Goal: Task Accomplishment & Management: Manage account settings

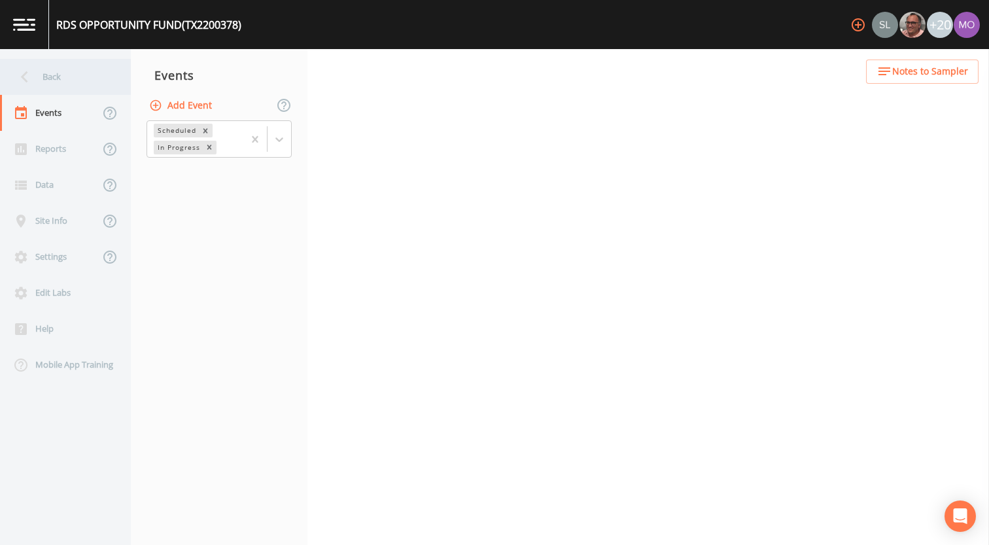
click at [48, 82] on div "Back" at bounding box center [59, 77] width 118 height 36
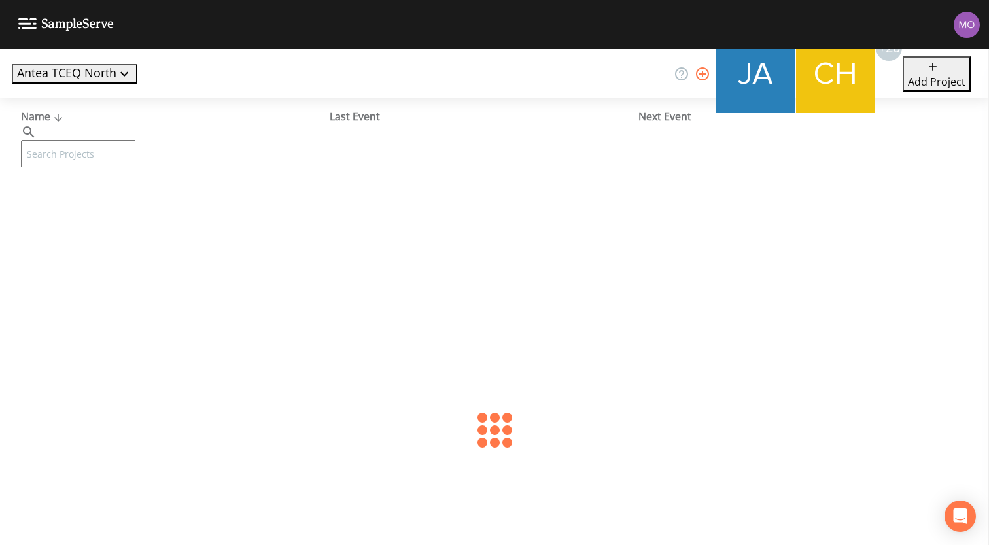
click at [65, 140] on input "text" at bounding box center [78, 153] width 114 height 27
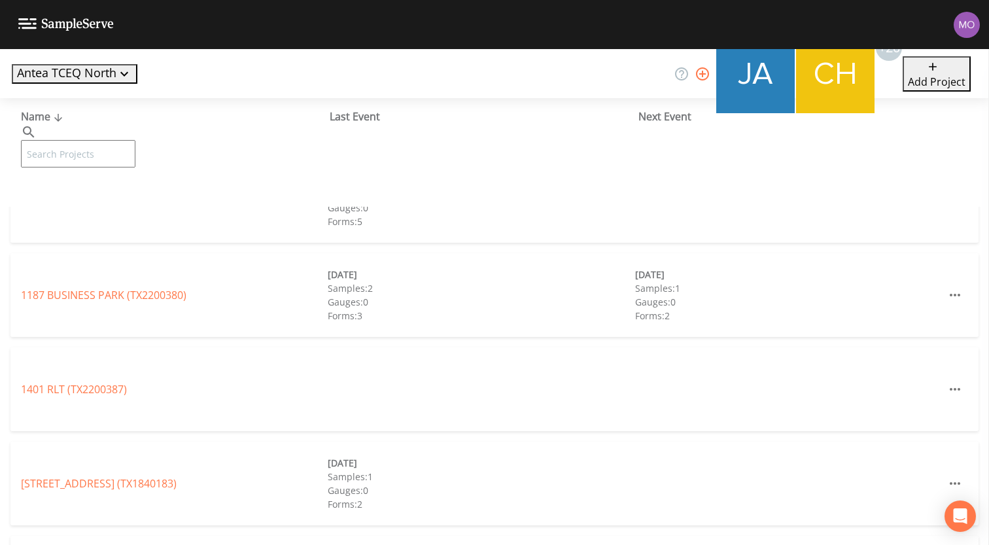
paste input "TX1840098"
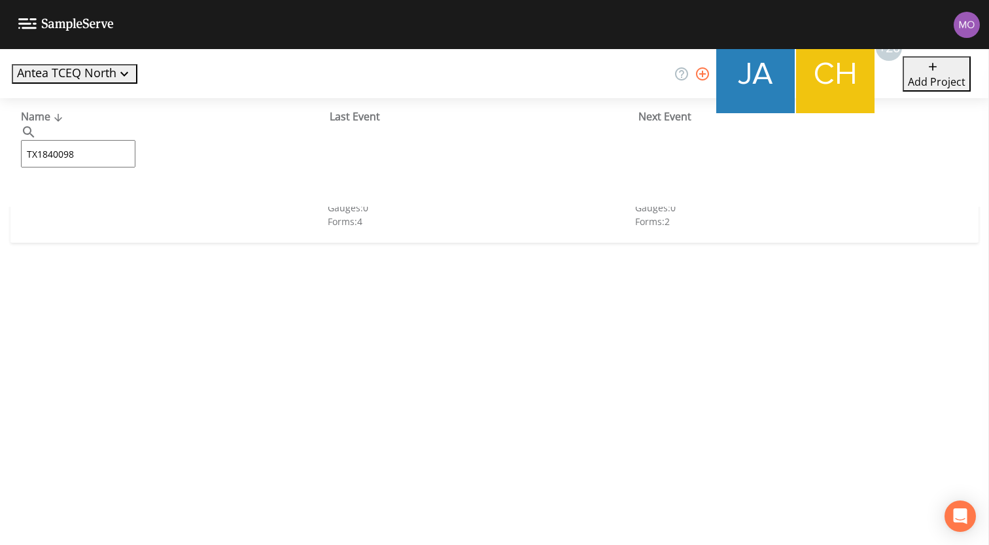
type input "TX1840098"
click at [70, 193] on div "[PERSON_NAME] ACRES ADDITION (TX1840098)" at bounding box center [174, 201] width 307 height 16
click at [70, 196] on link "[PERSON_NAME] ACRES ADDITION (TX1840098)" at bounding box center [135, 201] width 229 height 14
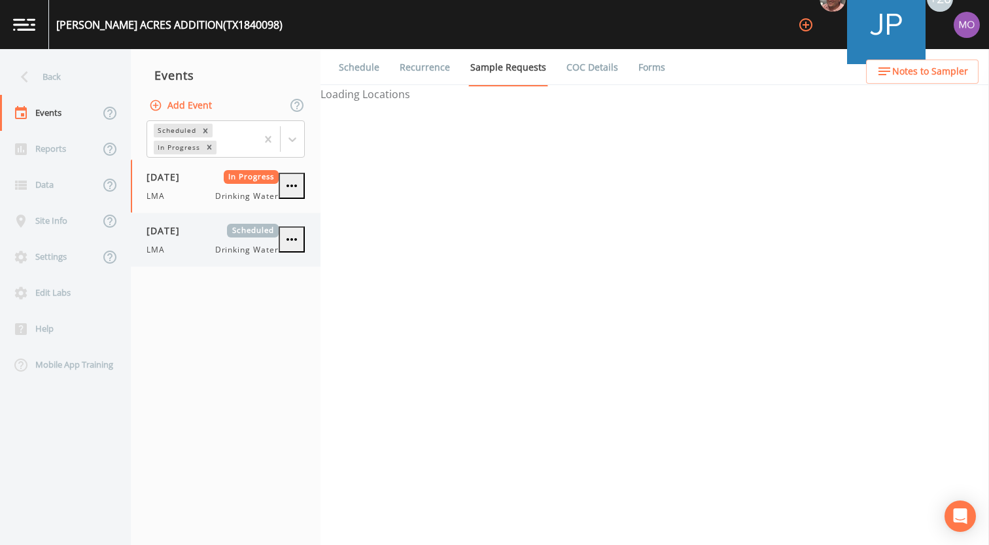
click at [181, 241] on div "[DATE] Scheduled LMA Drinking Water" at bounding box center [212, 240] width 132 height 32
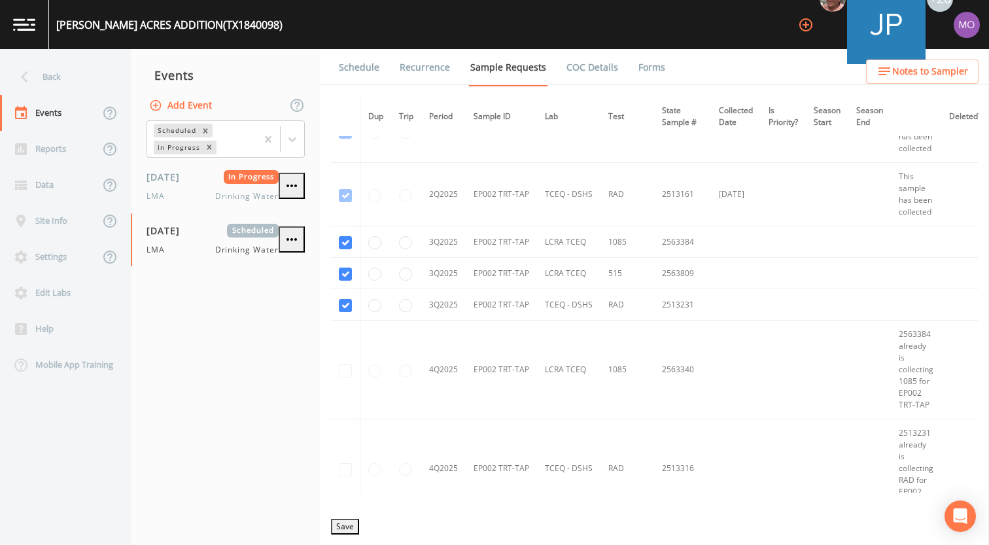
scroll to position [2264, 0]
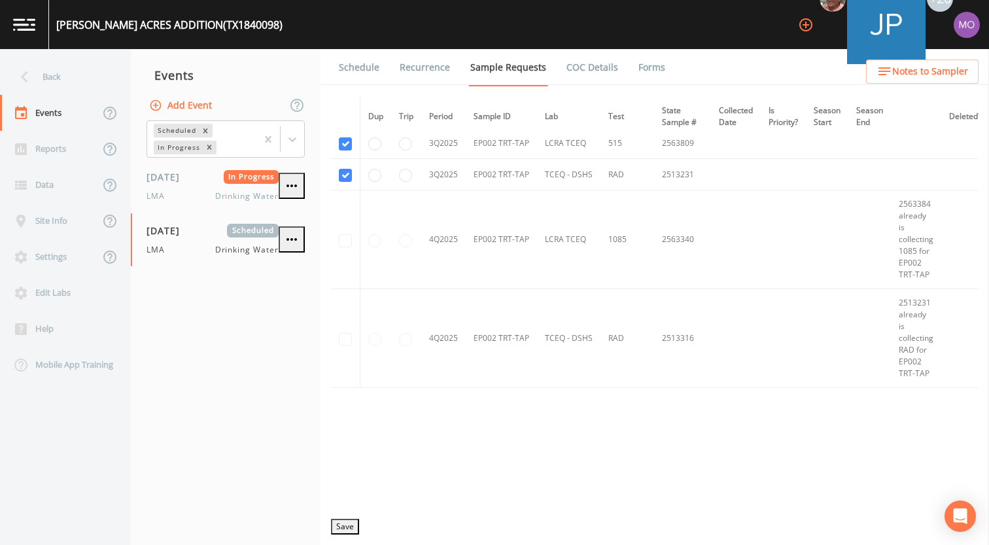
click at [364, 66] on link "Schedule" at bounding box center [359, 67] width 44 height 37
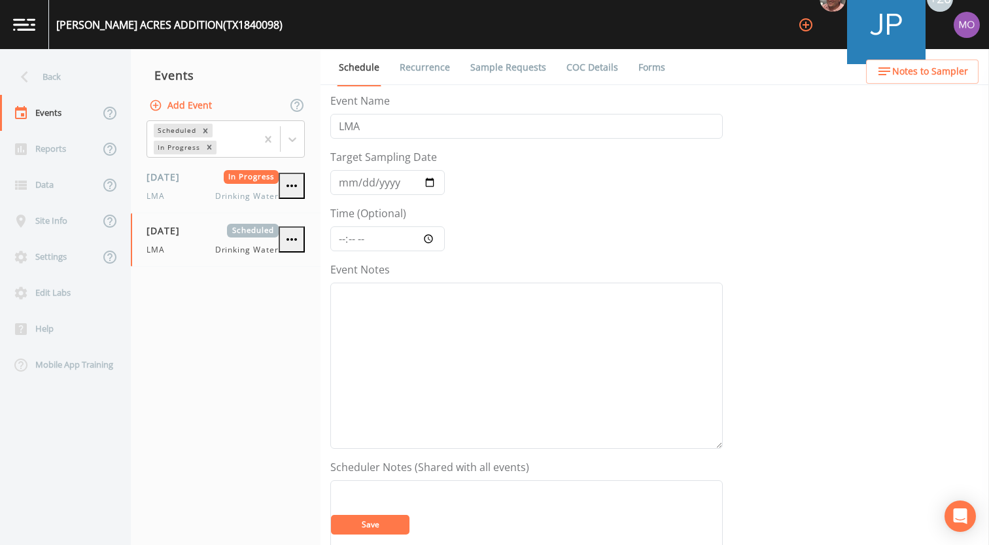
click at [496, 68] on link "Sample Requests" at bounding box center [508, 67] width 80 height 37
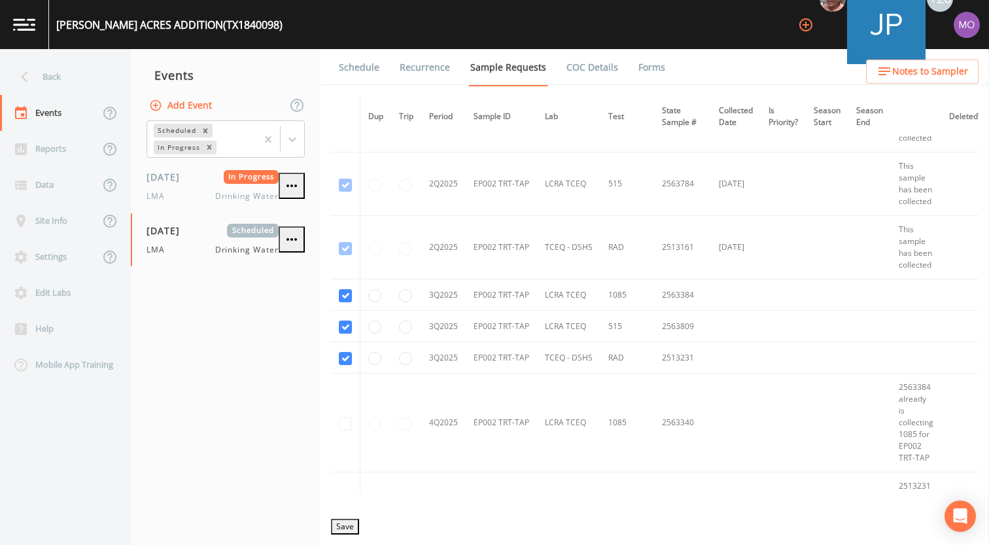
scroll to position [2077, 0]
click at [359, 525] on button "Save" at bounding box center [345, 527] width 28 height 16
click at [353, 65] on link "Schedule" at bounding box center [359, 67] width 44 height 37
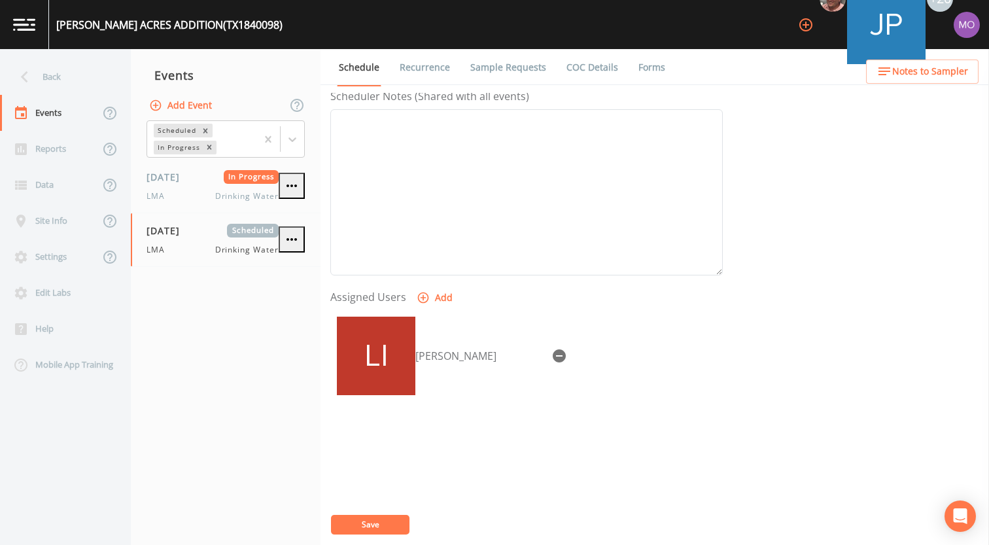
scroll to position [377, 0]
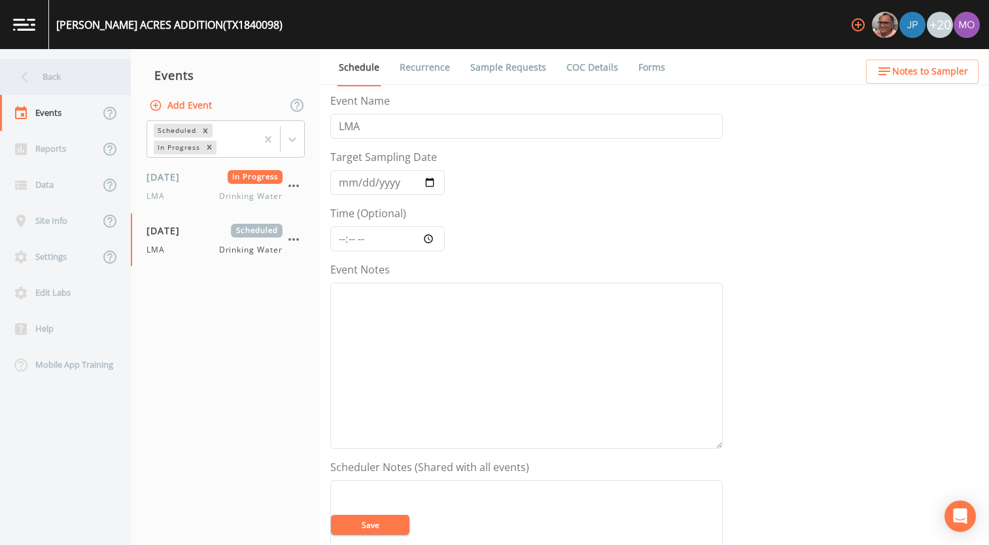
click at [76, 76] on div "Back" at bounding box center [59, 77] width 118 height 36
